Goal: Navigation & Orientation: Find specific page/section

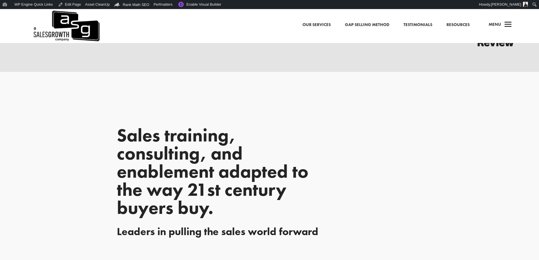
scroll to position [283, 0]
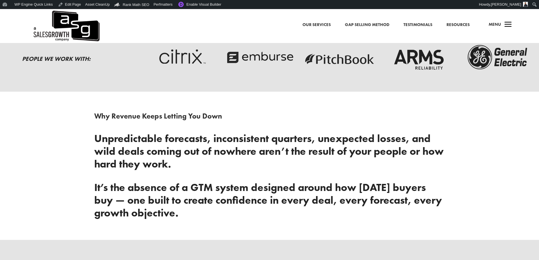
scroll to position [198, 0]
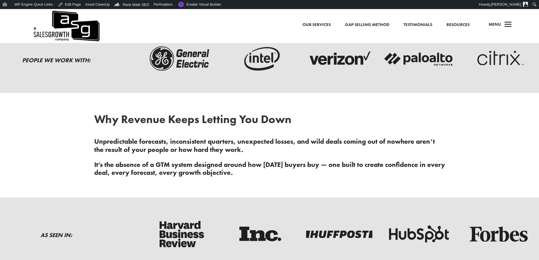
scroll to position [198, 0]
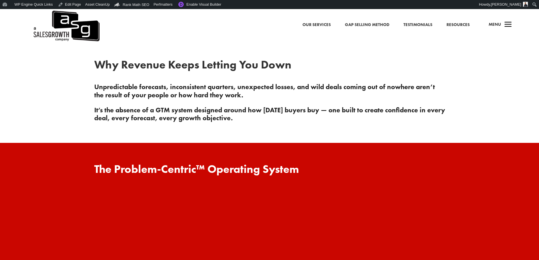
scroll to position [226, 0]
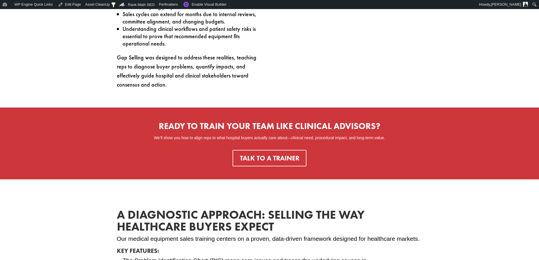
scroll to position [707, 0]
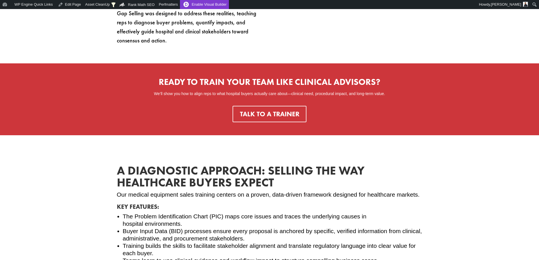
click at [195, 6] on link "Enable Visual Builder" at bounding box center [204, 4] width 49 height 9
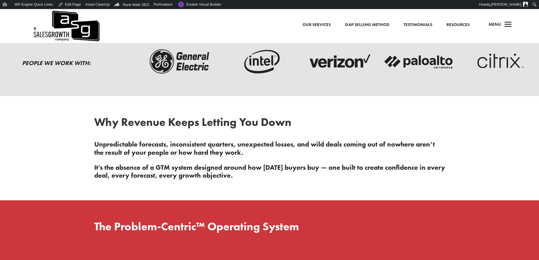
scroll to position [85, 0]
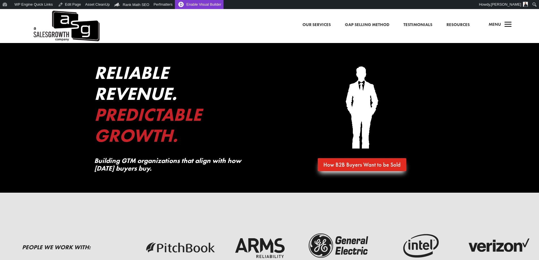
click at [193, 2] on link "Enable Visual Builder" at bounding box center [199, 4] width 49 height 9
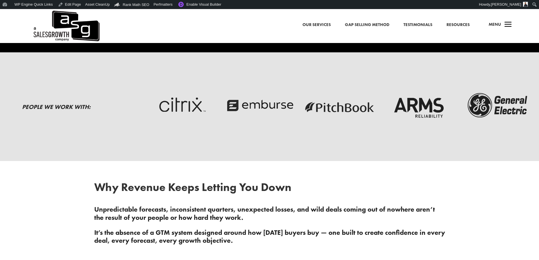
scroll to position [141, 0]
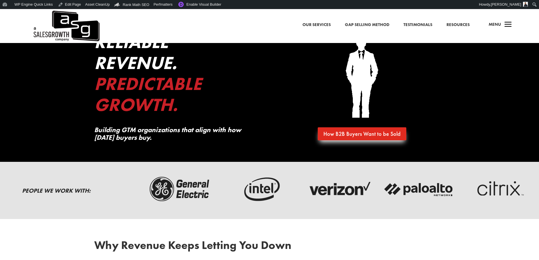
scroll to position [57, 0]
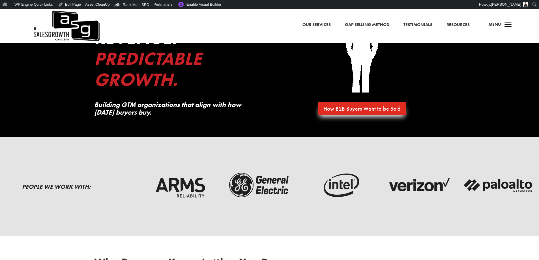
scroll to position [57, 0]
